Goal: Entertainment & Leisure: Consume media (video, audio)

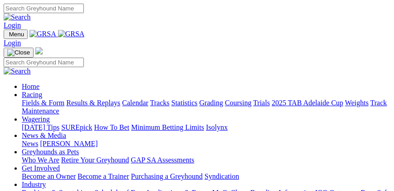
click at [7, 36] on img "Toggle navigation" at bounding box center [7, 36] width 0 height 0
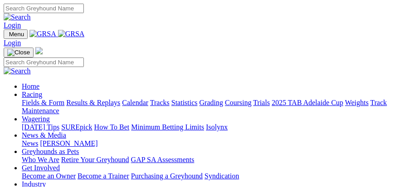
click at [64, 107] on link "Fields & Form" at bounding box center [43, 103] width 43 height 8
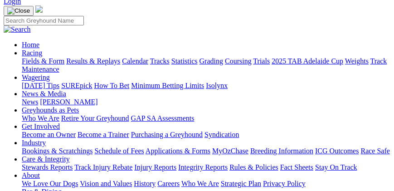
scroll to position [52, 0]
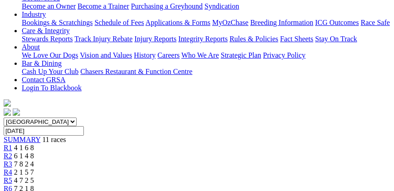
scroll to position [181, 0]
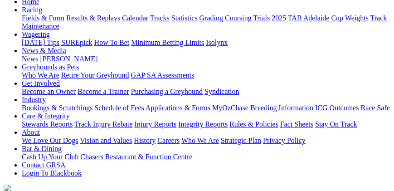
scroll to position [103, 0]
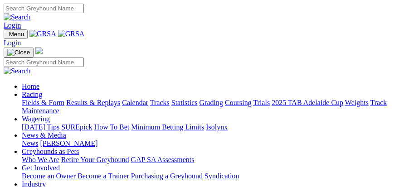
click at [64, 107] on link "Fields & Form" at bounding box center [43, 103] width 43 height 8
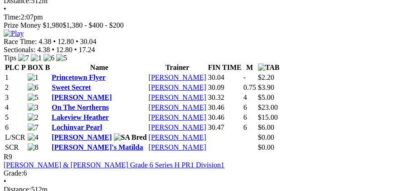
scroll to position [1633, 0]
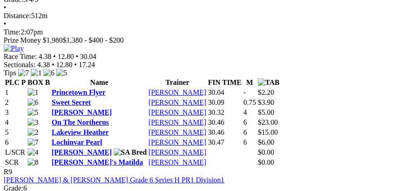
click at [24, 53] on img at bounding box center [14, 48] width 20 height 8
